Goal: Transaction & Acquisition: Book appointment/travel/reservation

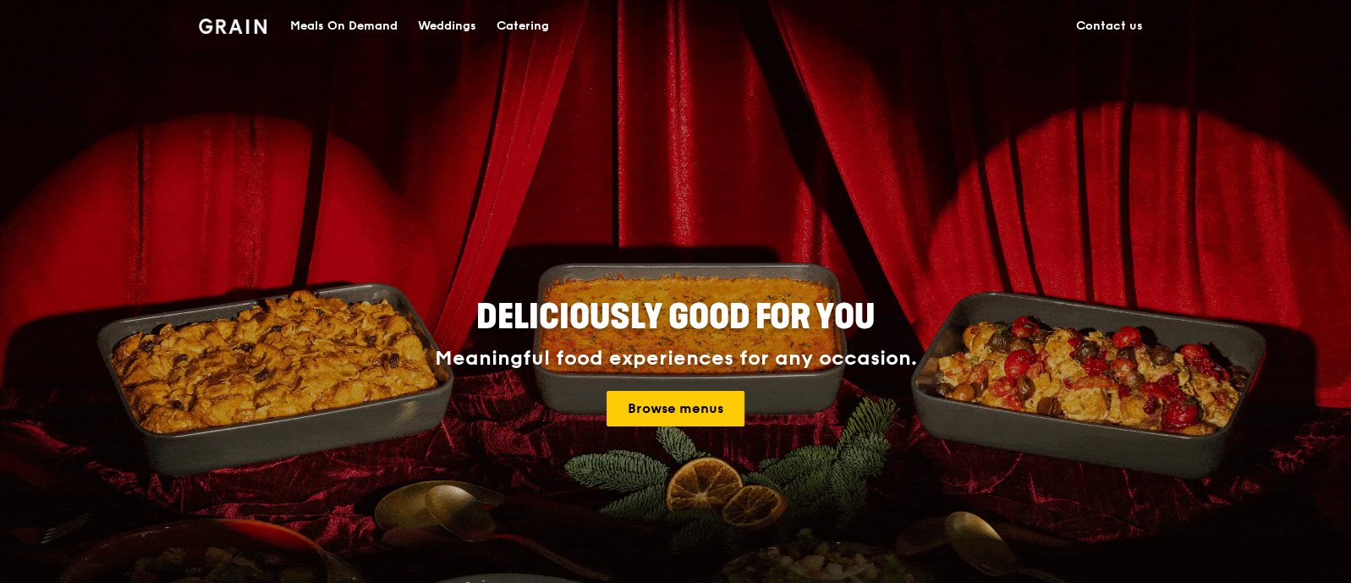
click at [502, 23] on div "Catering" at bounding box center [522, 26] width 52 height 51
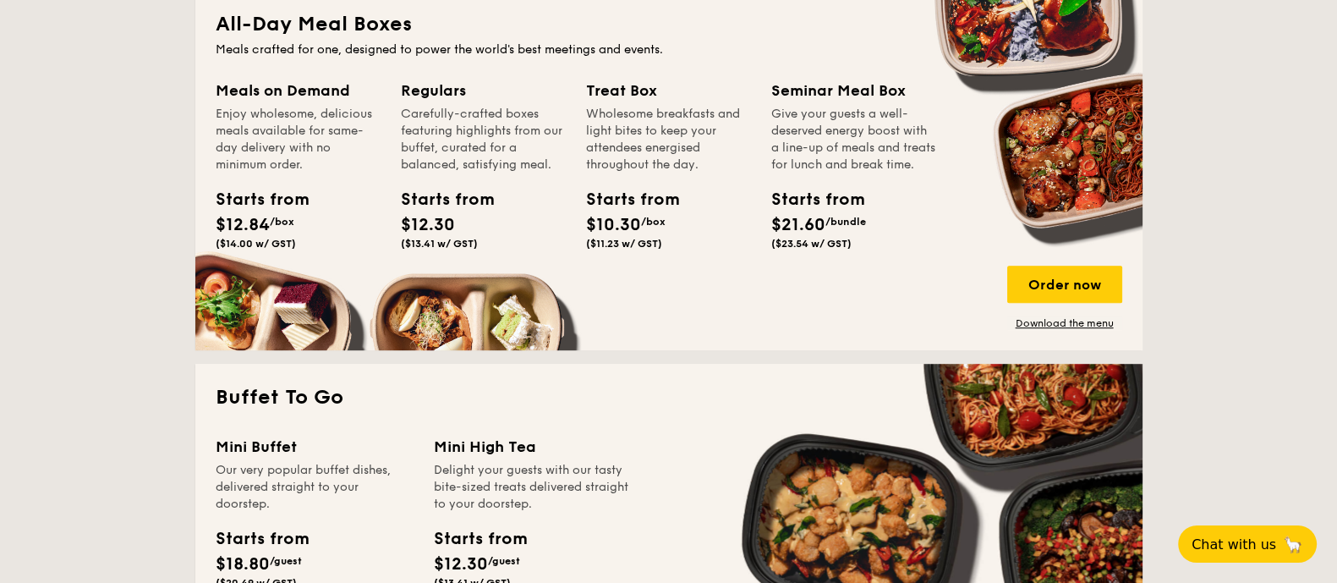
scroll to position [1134, 0]
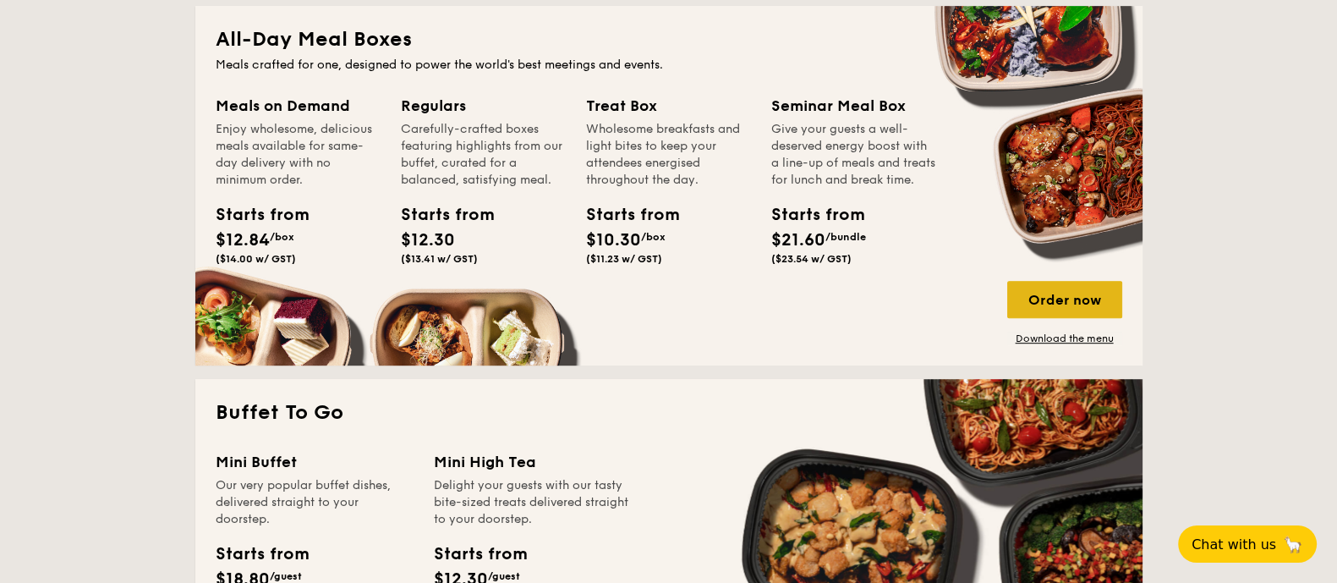
click at [1046, 289] on div "Order now" at bounding box center [1064, 299] width 115 height 37
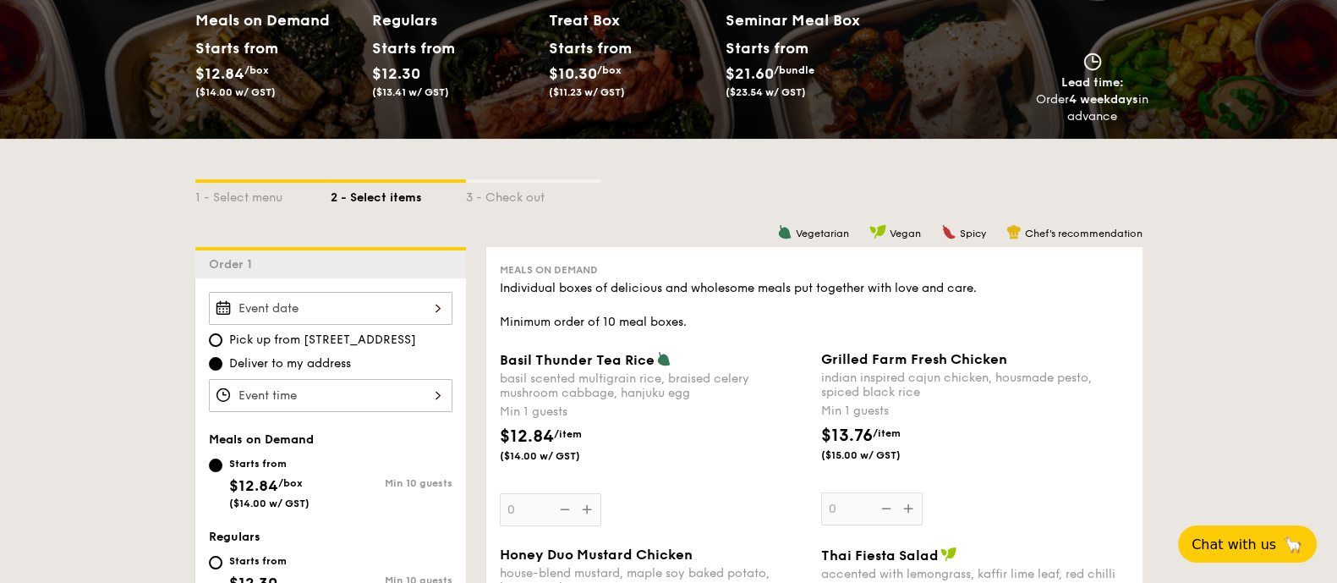
scroll to position [229, 0]
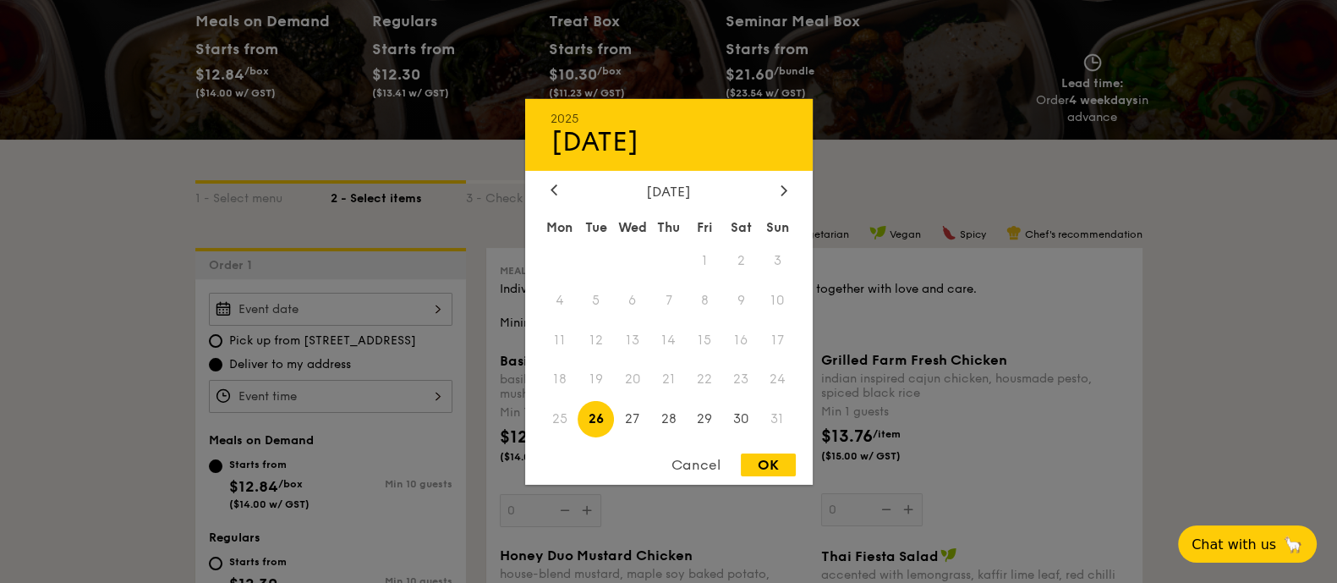
click at [406, 300] on div "2025 Aug [DATE] Tue Wed Thu Fri Sat Sun 1 2 3 4 5 6 7 8 9 10 11 12 13 14 15 16 …" at bounding box center [331, 309] width 244 height 33
click at [785, 184] on icon at bounding box center [784, 189] width 7 height 11
click at [709, 267] on span "5" at bounding box center [705, 260] width 36 height 36
click at [757, 463] on div "OK" at bounding box center [768, 464] width 55 height 23
type input "[DATE]"
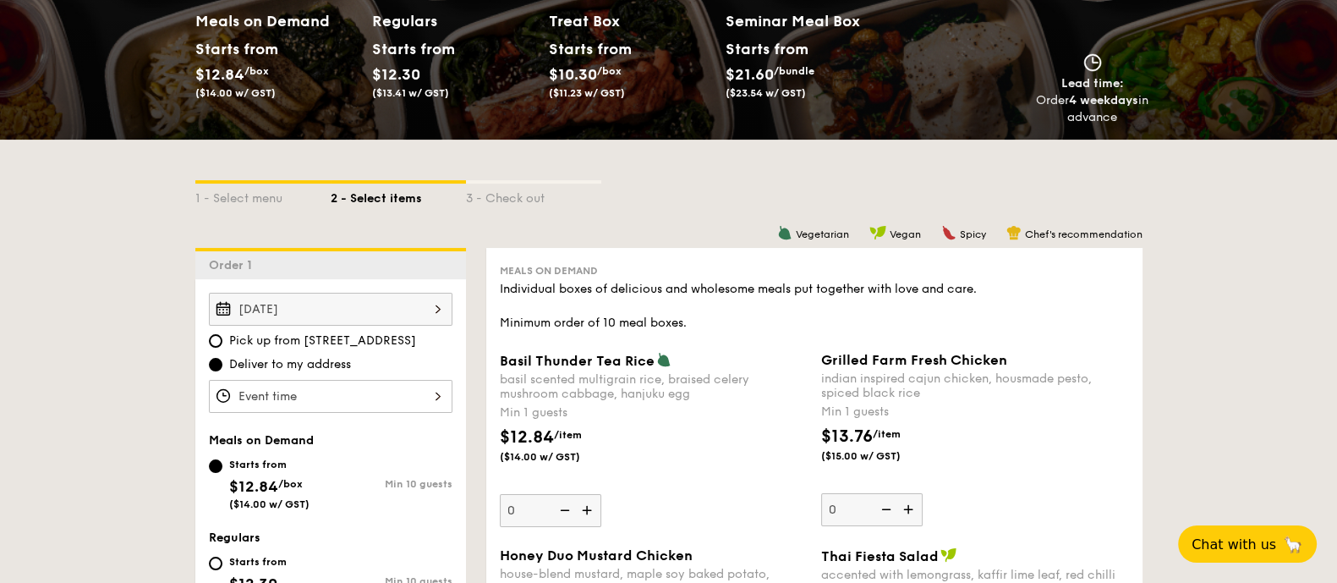
scroll to position [305, 0]
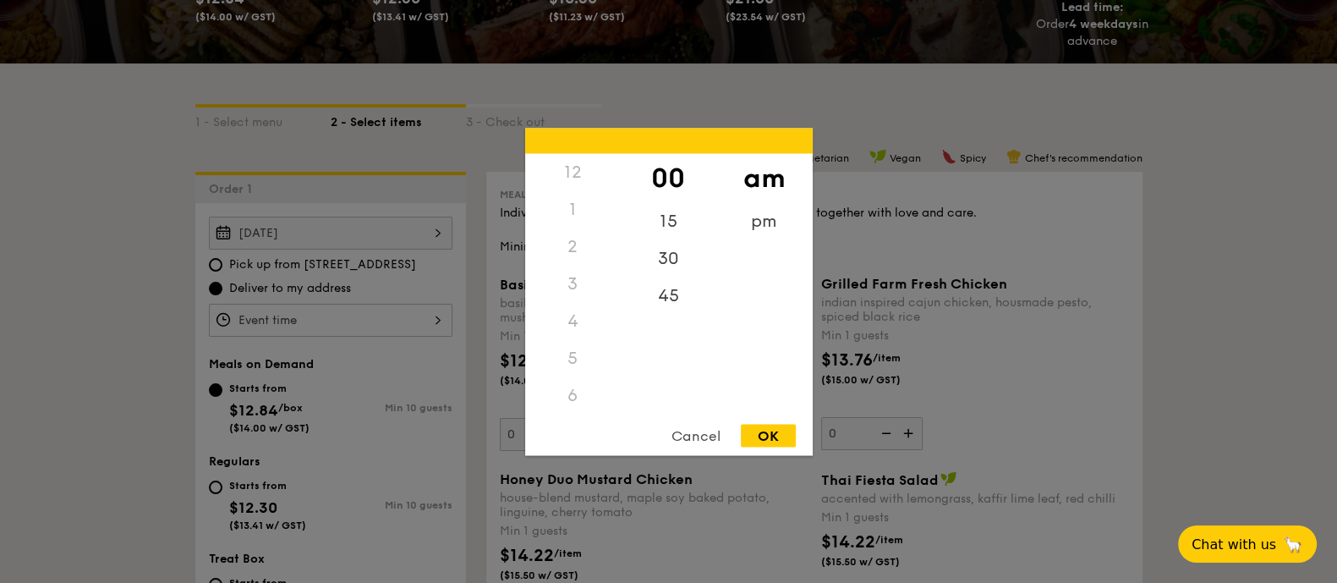
click at [350, 330] on div "12 1 2 3 4 5 6 7 8 9 10 11 00 15 30 45 am pm Cancel OK" at bounding box center [331, 320] width 244 height 33
click at [573, 239] on div "7" at bounding box center [573, 231] width 96 height 37
click at [566, 192] on div "6" at bounding box center [573, 194] width 96 height 37
click at [762, 231] on div "pm" at bounding box center [764, 226] width 96 height 49
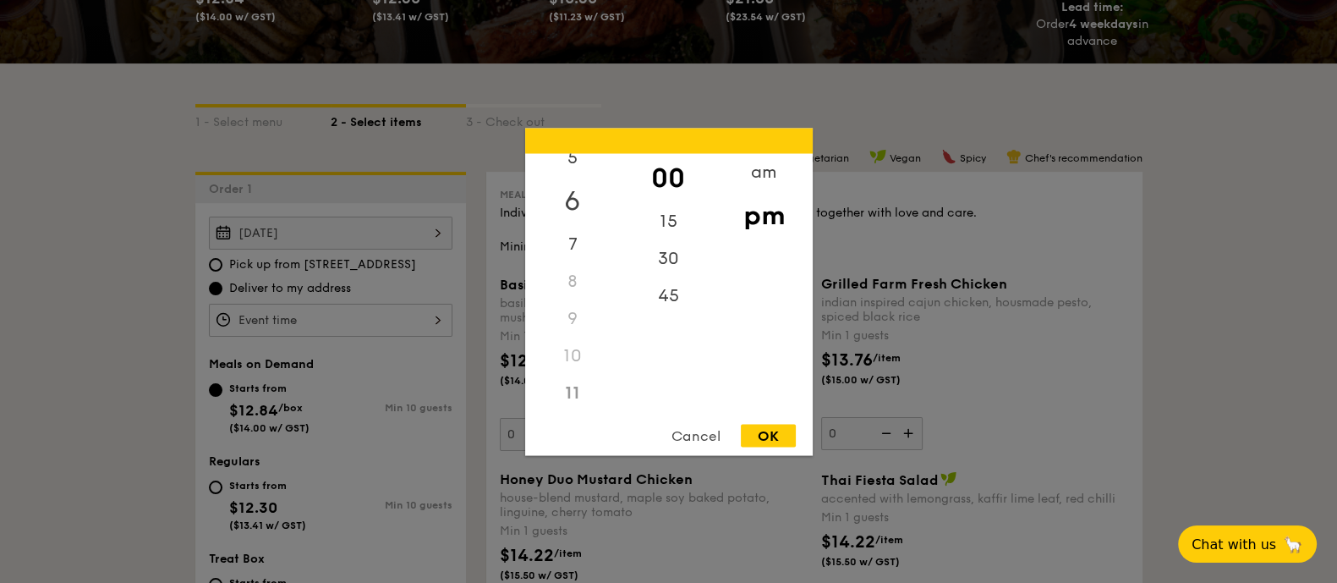
click at [571, 194] on div "6" at bounding box center [573, 200] width 96 height 49
click at [679, 179] on div "00" at bounding box center [669, 177] width 96 height 49
click at [776, 441] on div "OK" at bounding box center [768, 435] width 55 height 23
type input "6:00PM"
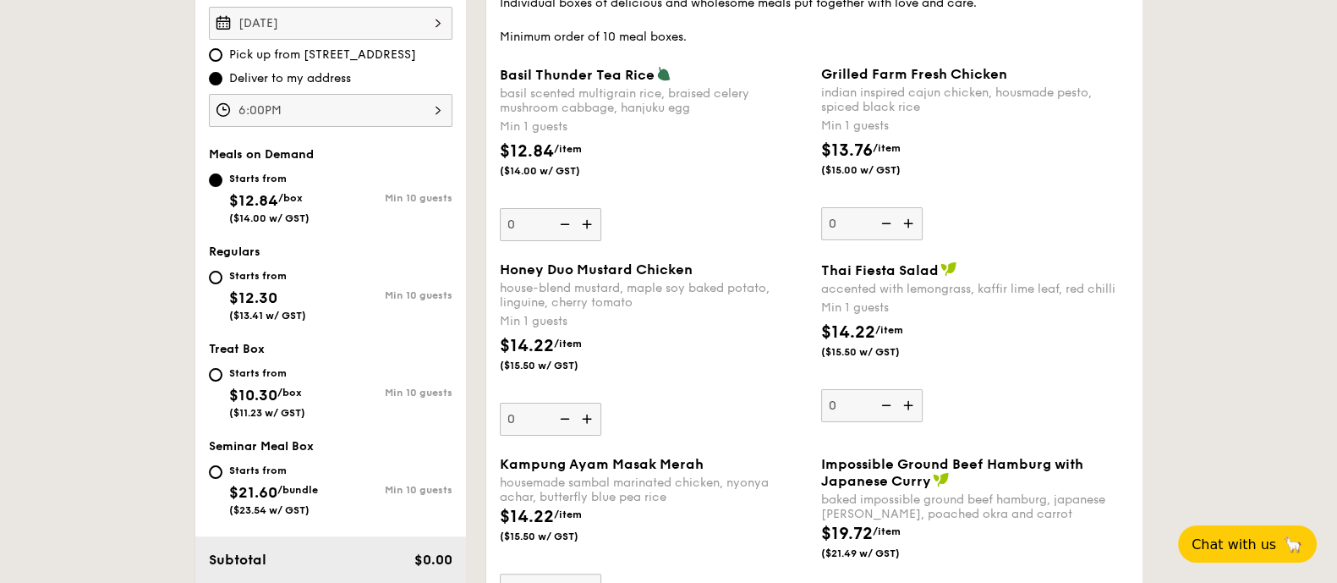
scroll to position [517, 0]
click at [220, 370] on input "Starts from $10.30 /box ($11.23 w/ GST) Min 10 guests" at bounding box center [216, 373] width 14 height 14
radio input "true"
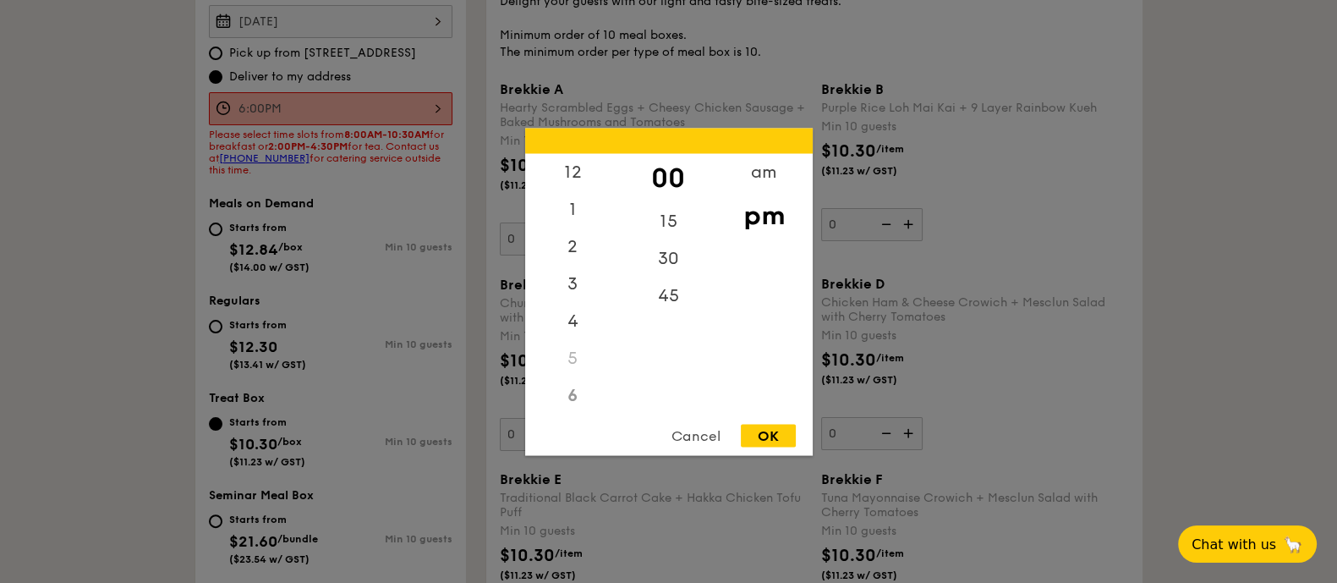
click at [372, 103] on div "6:00PM 12 1 2 3 4 5 6 7 8 9 10 11 00 15 30 45 am pm Cancel OK" at bounding box center [331, 108] width 244 height 33
click at [572, 285] on div "4" at bounding box center [573, 288] width 96 height 49
click at [666, 266] on div "30" at bounding box center [669, 263] width 96 height 49
click at [769, 432] on div "OK" at bounding box center [768, 435] width 55 height 23
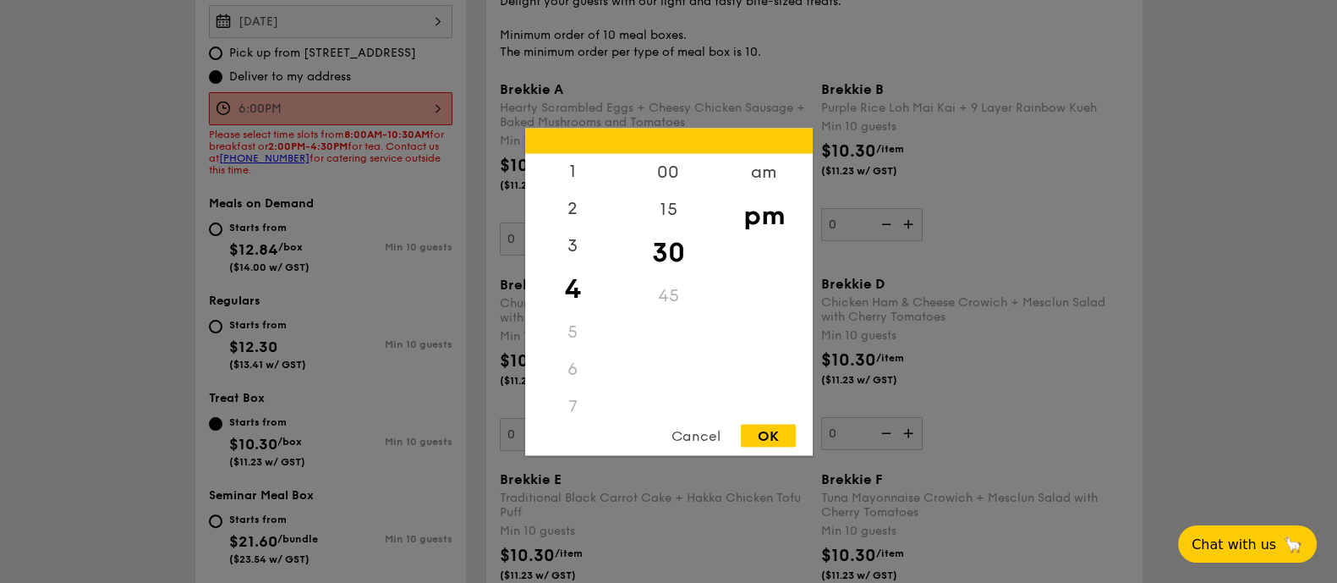
type input "4:30PM"
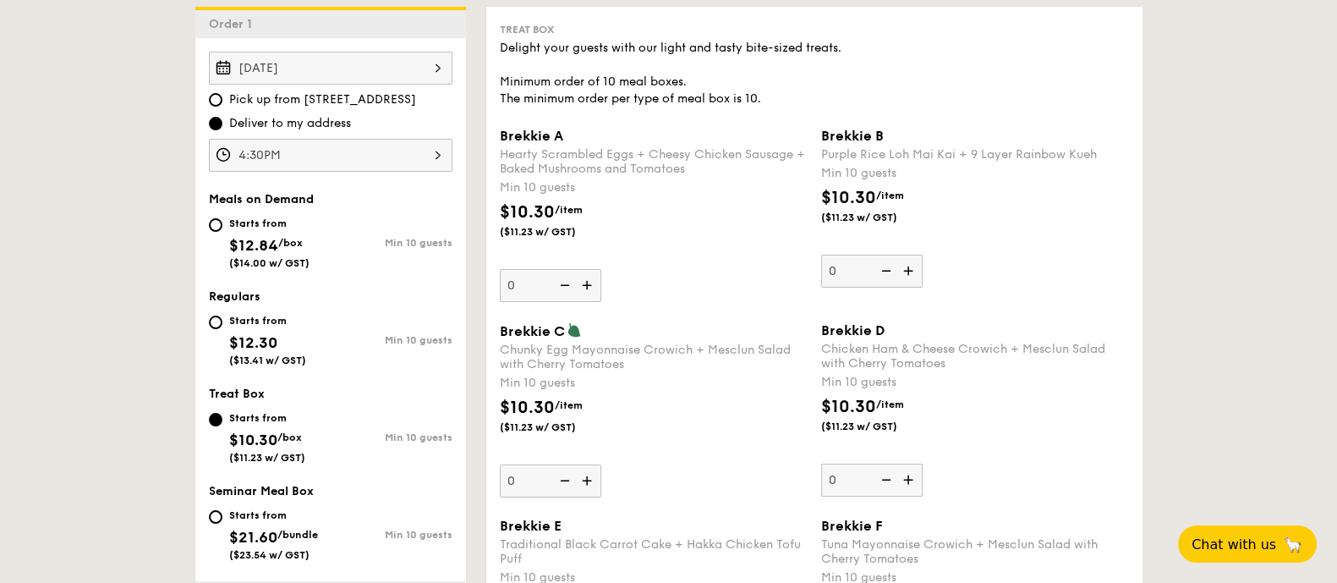
scroll to position [0, 0]
